Goal: Navigation & Orientation: Find specific page/section

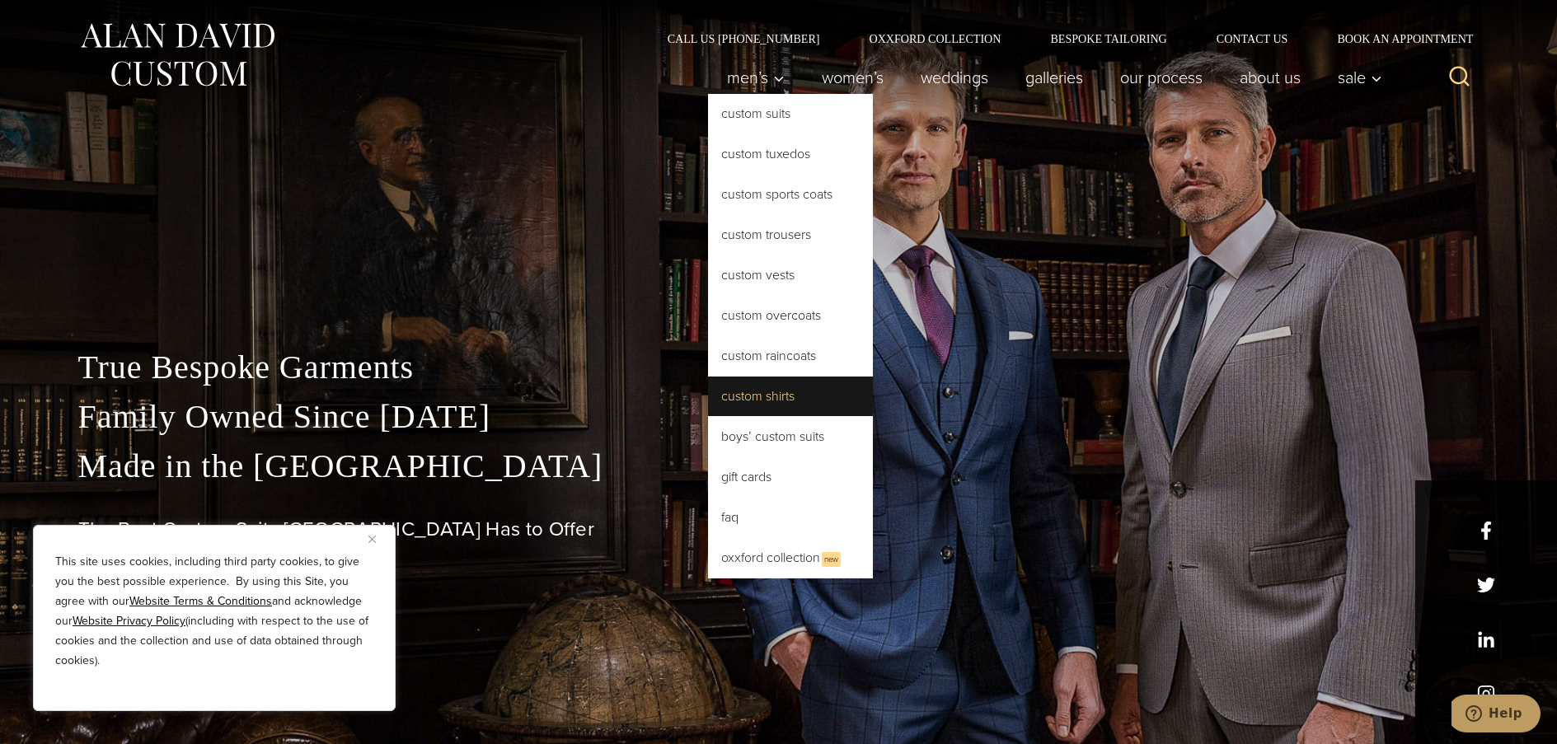
click at [750, 392] on link "Custom Shirts" at bounding box center [790, 397] width 165 height 40
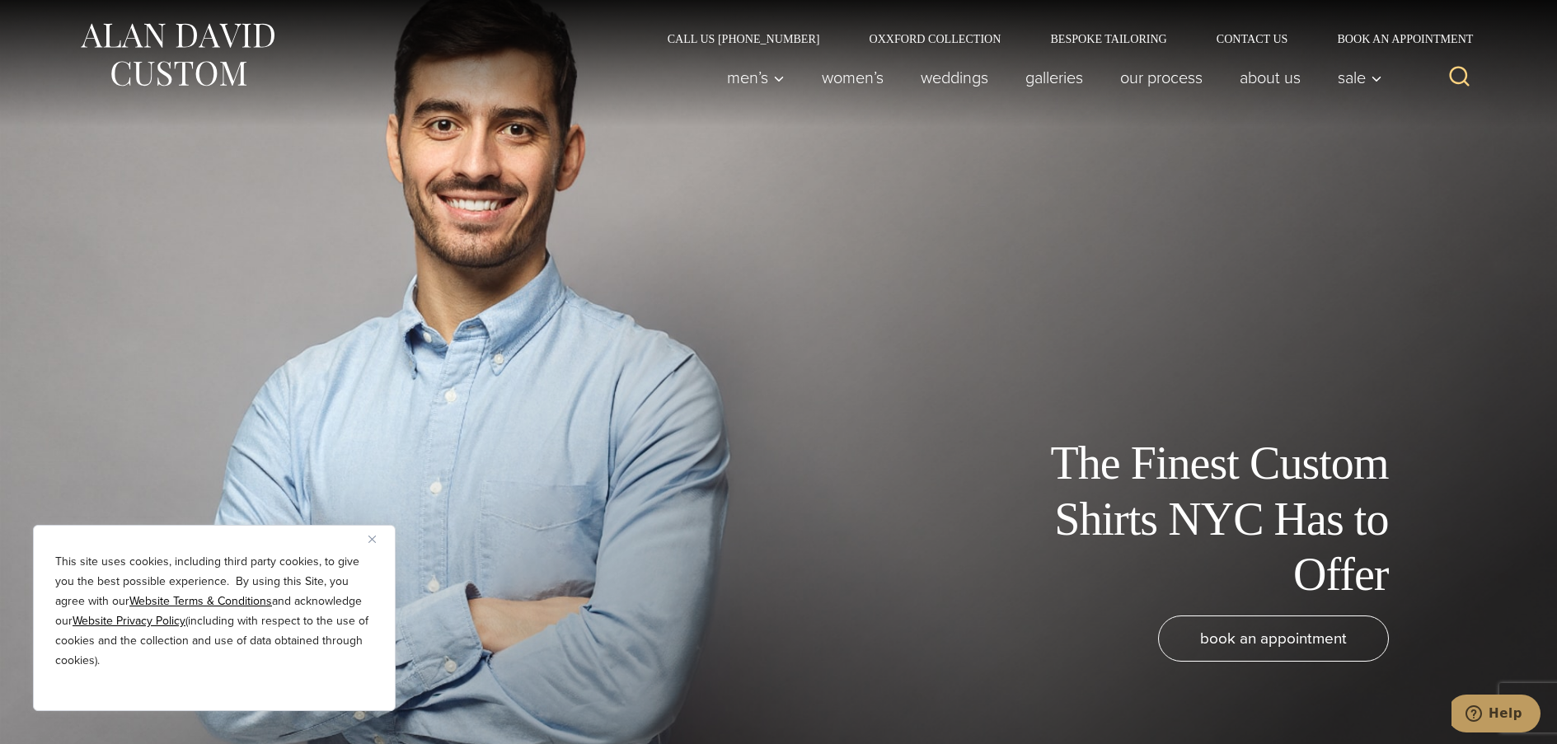
click at [370, 540] on img "Close" at bounding box center [371, 539] width 7 height 7
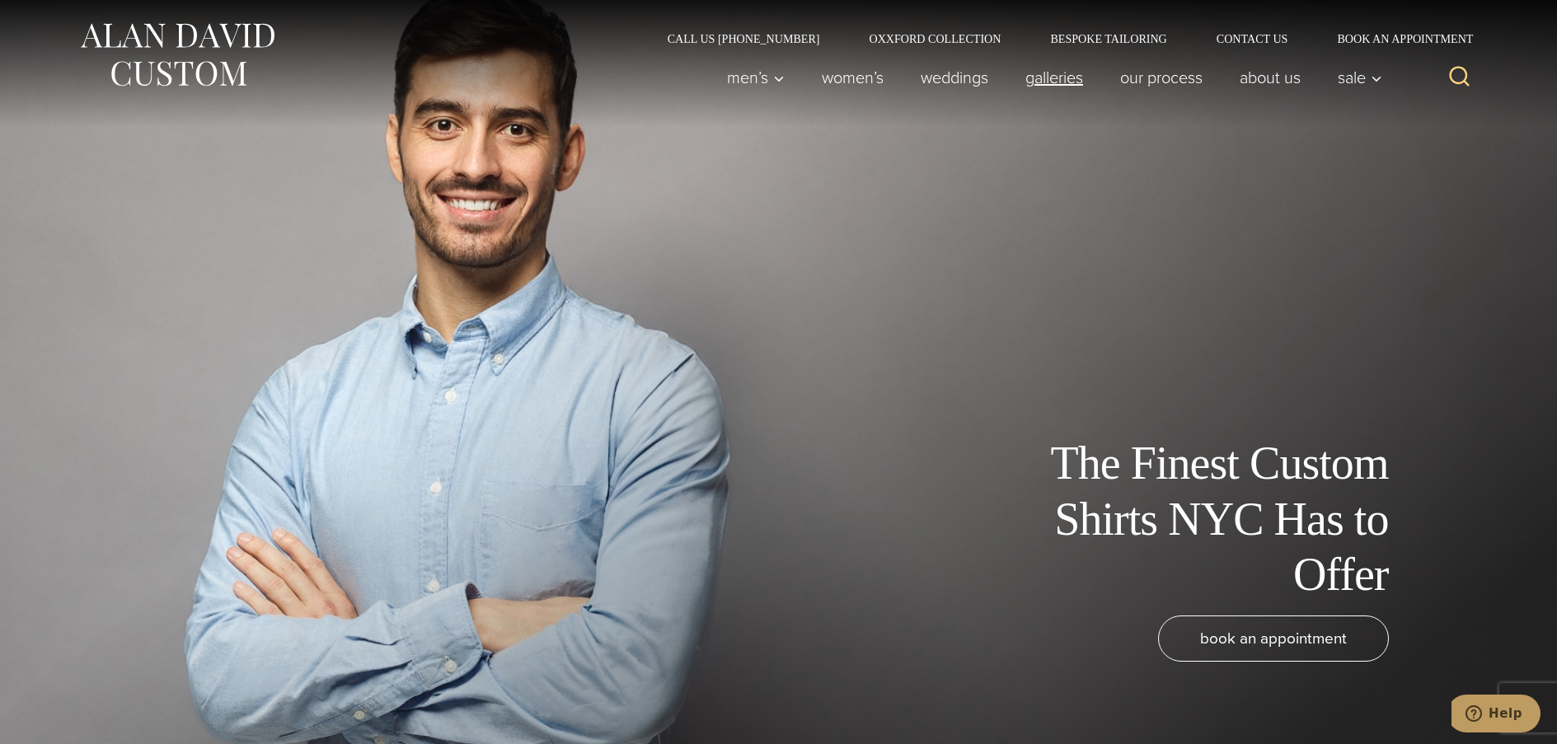
click at [1042, 76] on link "Galleries" at bounding box center [1053, 77] width 95 height 33
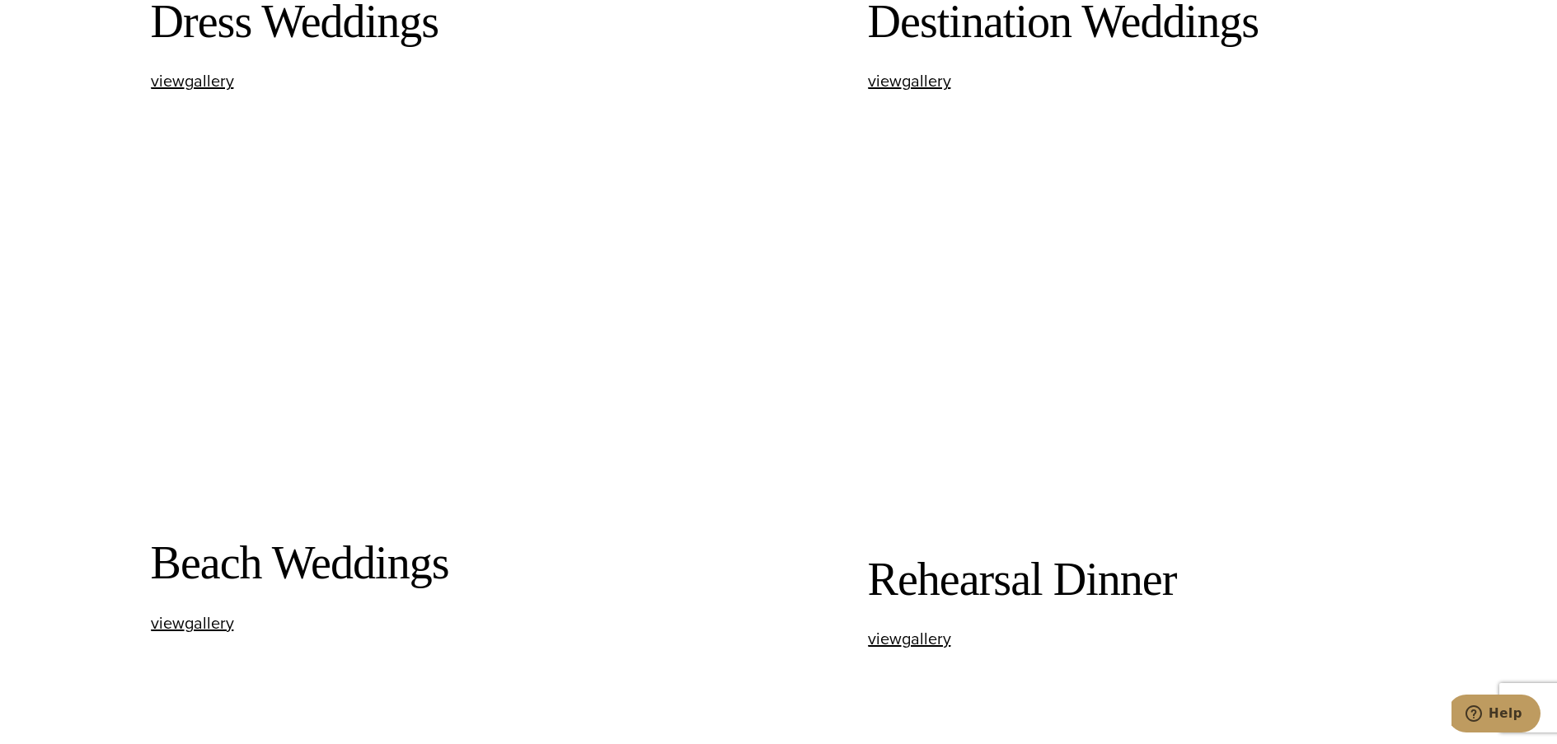
scroll to position [2308, 0]
